Goal: Participate in discussion

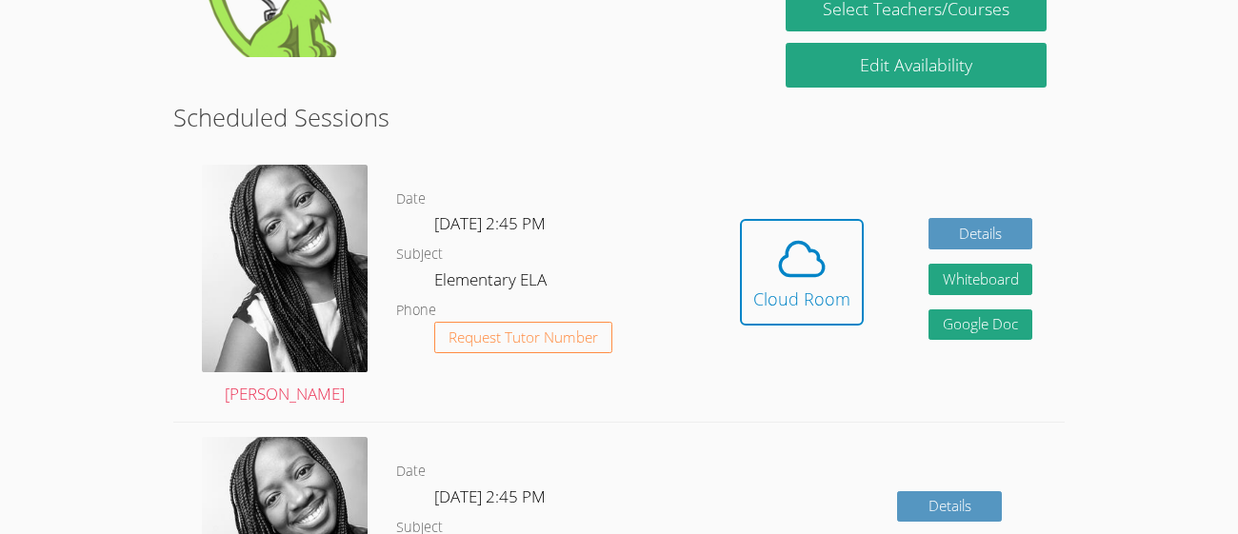
scroll to position [445, 0]
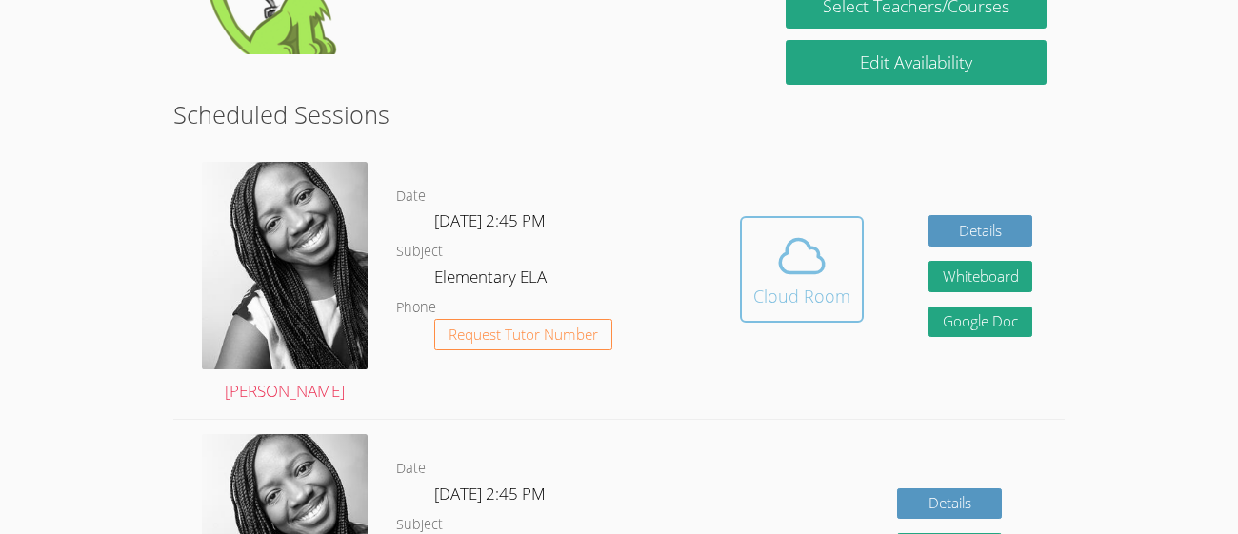
click at [815, 278] on icon at bounding box center [801, 255] width 53 height 53
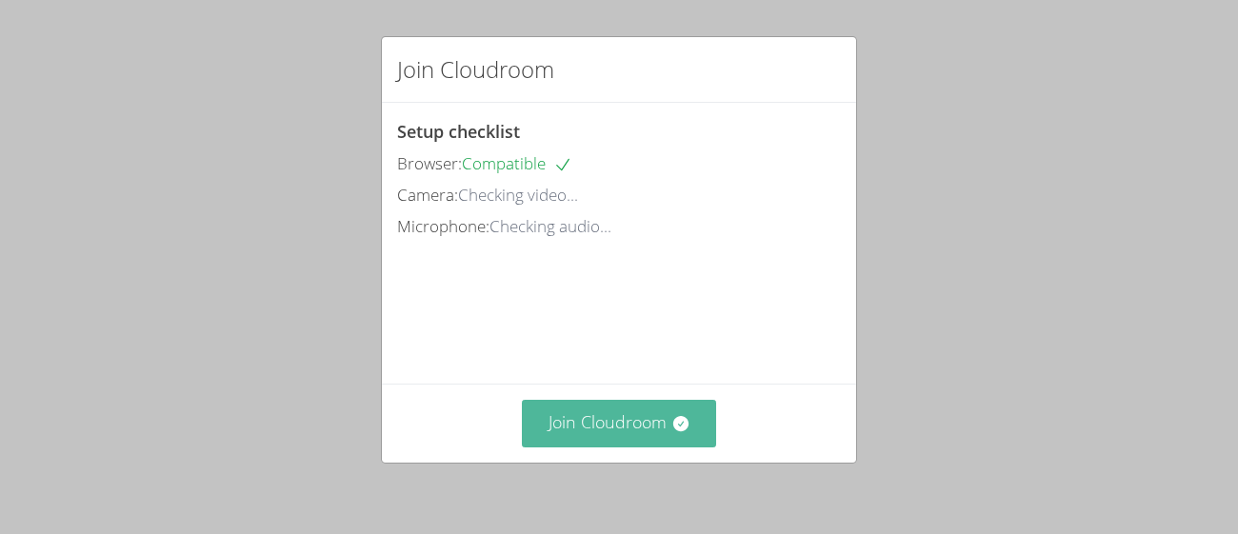
click at [644, 431] on button "Join Cloudroom" at bounding box center [619, 423] width 195 height 47
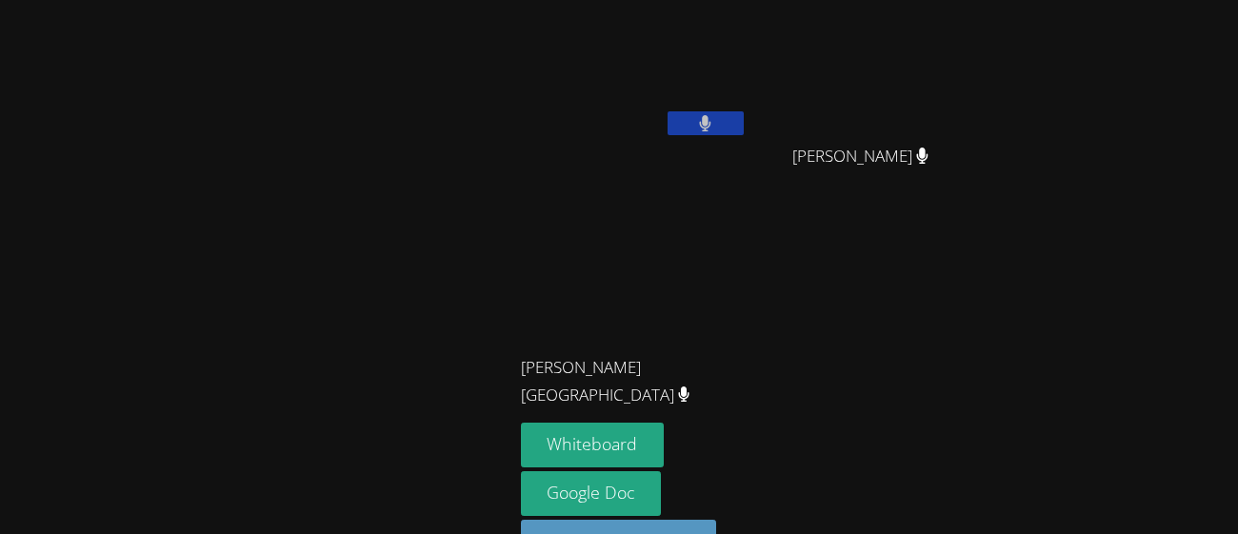
click at [708, 143] on div "[PERSON_NAME]" at bounding box center [634, 76] width 227 height 136
click at [706, 137] on div at bounding box center [705, 125] width 76 height 29
click at [708, 124] on icon at bounding box center [705, 123] width 12 height 16
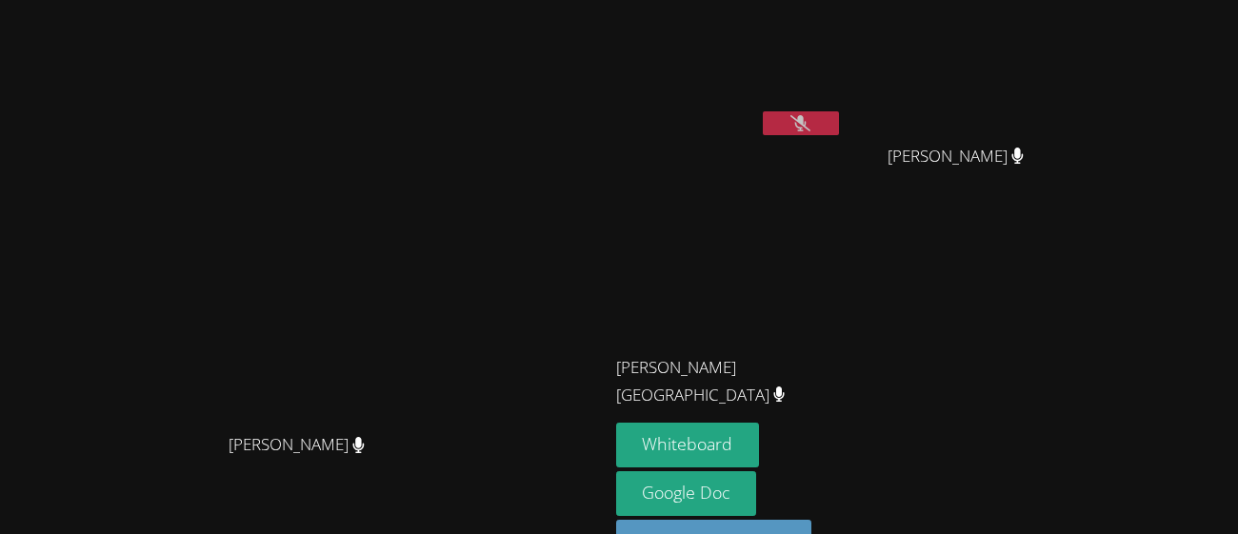
click at [839, 125] on button at bounding box center [801, 123] width 76 height 24
click at [839, 129] on button at bounding box center [801, 123] width 76 height 24
click at [810, 127] on icon at bounding box center [800, 123] width 20 height 16
click at [760, 450] on button "Whiteboard" at bounding box center [688, 445] width 144 height 45
click at [810, 128] on icon at bounding box center [800, 123] width 20 height 16
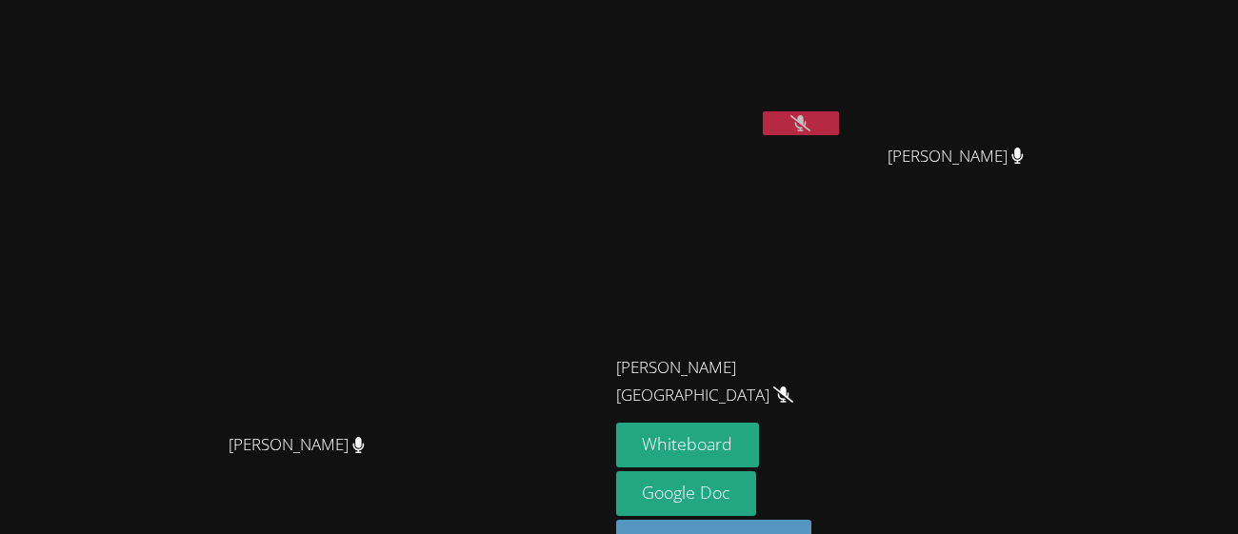
click at [839, 134] on button at bounding box center [801, 123] width 76 height 24
click at [829, 123] on button at bounding box center [801, 123] width 76 height 24
click at [810, 116] on icon at bounding box center [800, 123] width 20 height 16
click at [808, 118] on icon at bounding box center [800, 123] width 20 height 16
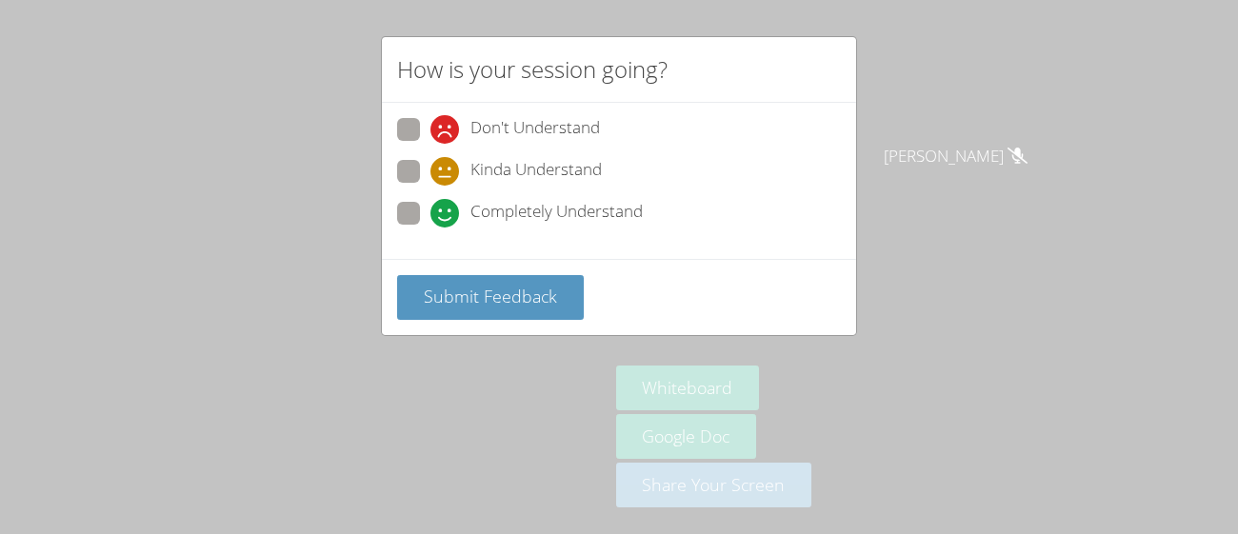
click at [430, 186] on span at bounding box center [430, 186] width 0 height 0
click at [430, 169] on input "Kinda Understand" at bounding box center [438, 168] width 16 height 16
radio input "true"
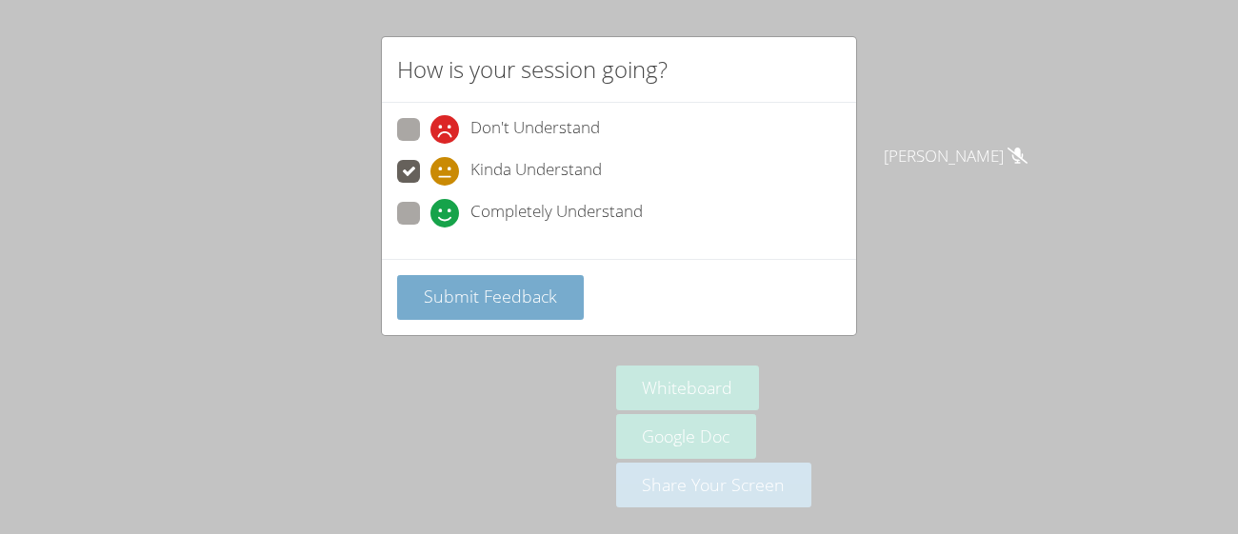
click at [486, 302] on span "Submit Feedback" at bounding box center [490, 296] width 133 height 23
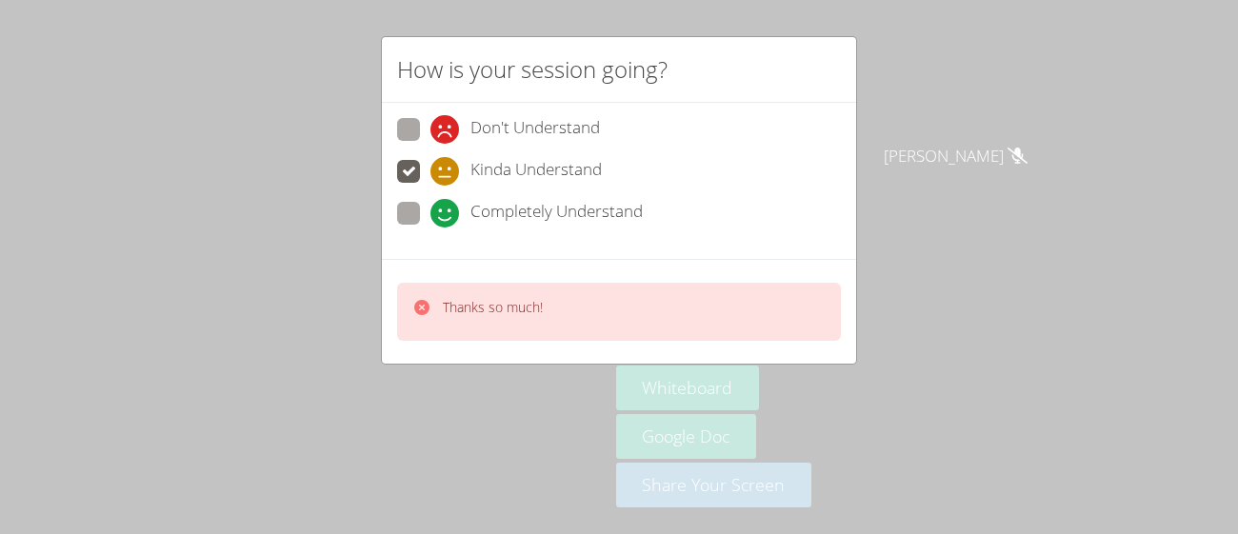
click at [513, 309] on p "Thanks so much!" at bounding box center [493, 307] width 100 height 19
click at [555, 306] on div "Thanks so much!" at bounding box center [619, 312] width 444 height 58
